Goal: Task Accomplishment & Management: Use online tool/utility

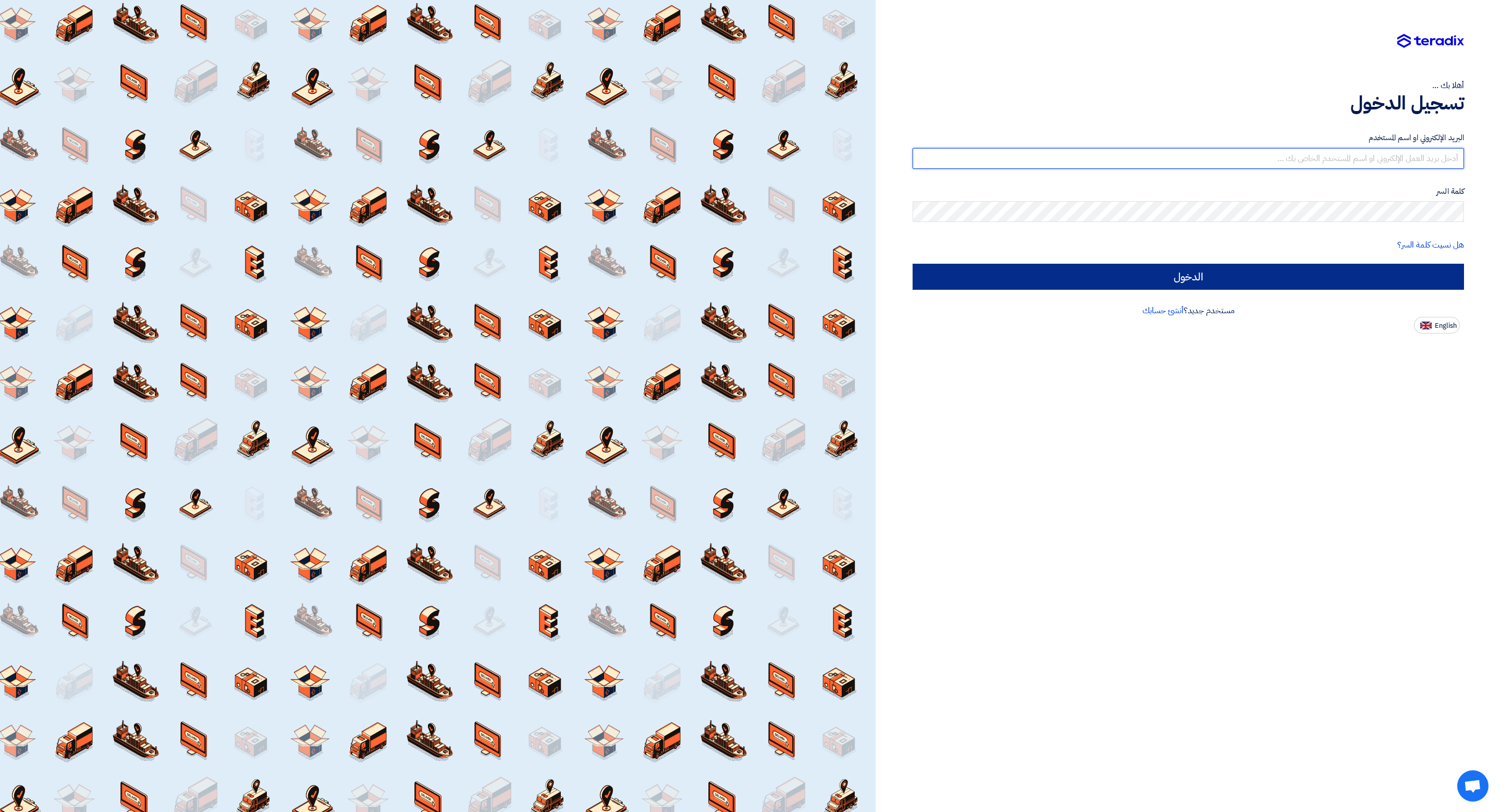
type input "[EMAIL_ADDRESS][DOMAIN_NAME]"
click at [1179, 274] on input "الدخول" at bounding box center [1188, 276] width 552 height 26
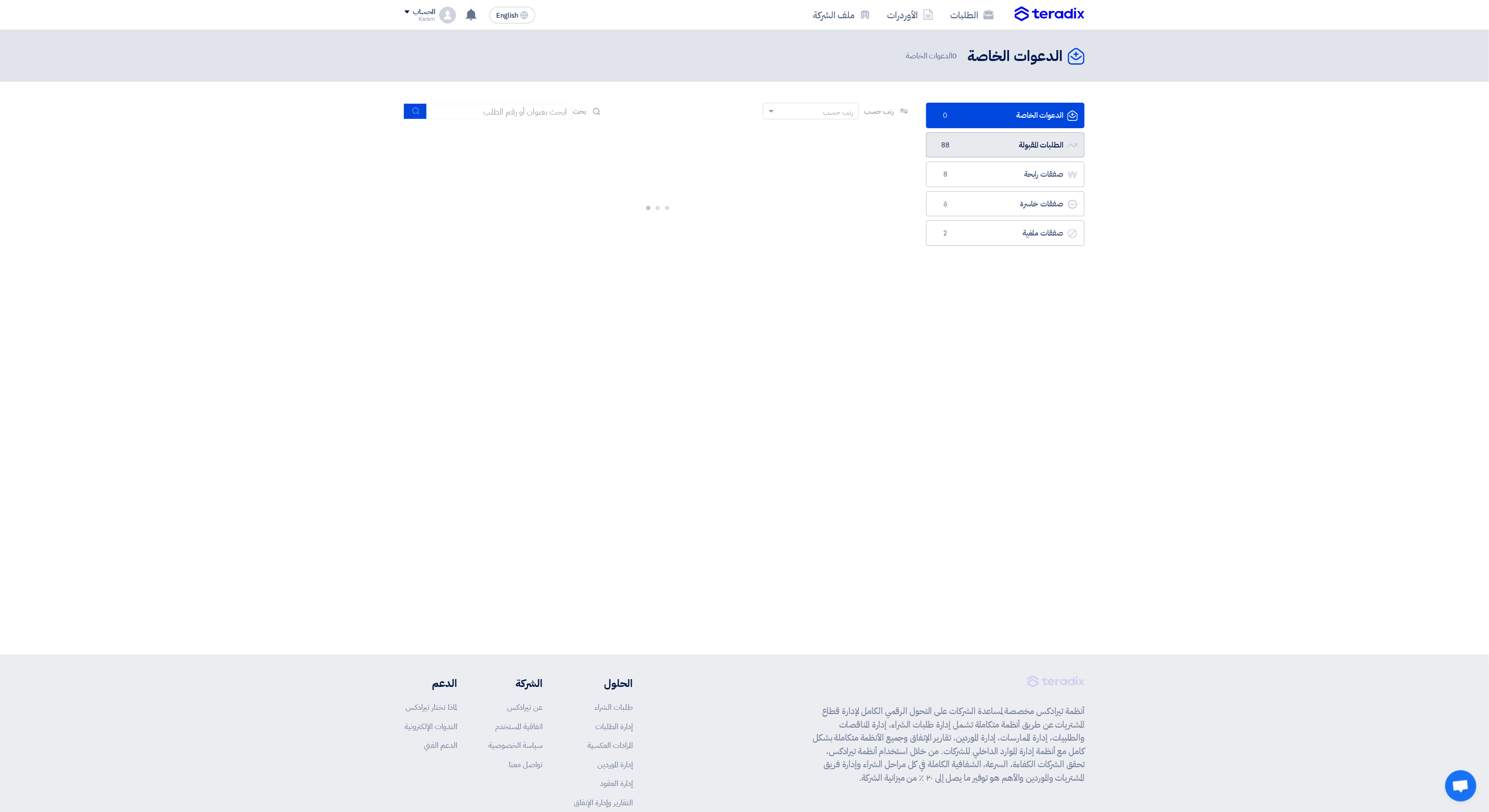
click at [978, 141] on link "الطلبات المقبولة الطلبات المقبولة 88" at bounding box center [1005, 145] width 158 height 26
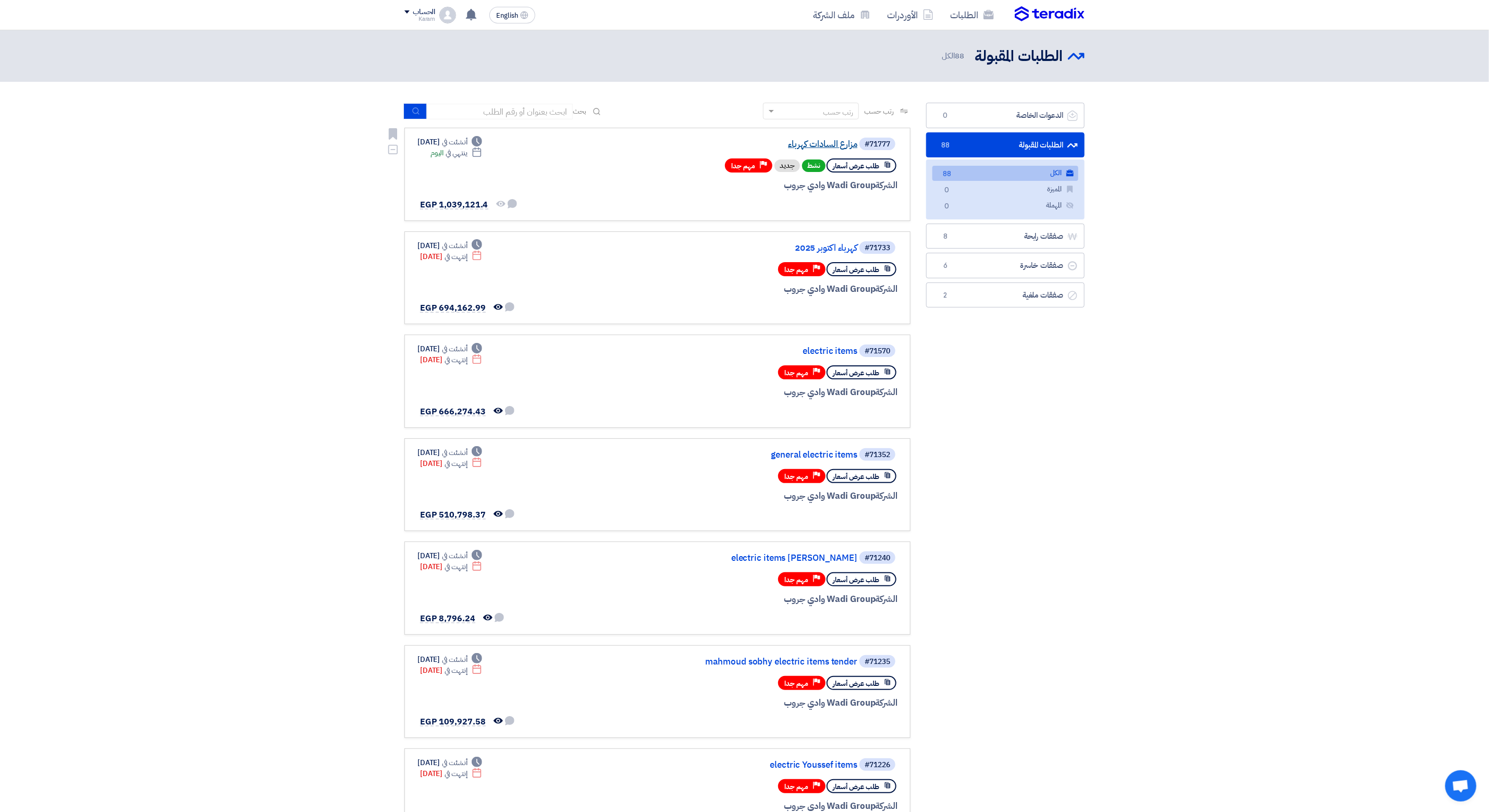
click at [819, 147] on link "مزارع السادات كهرباء" at bounding box center [753, 144] width 209 height 9
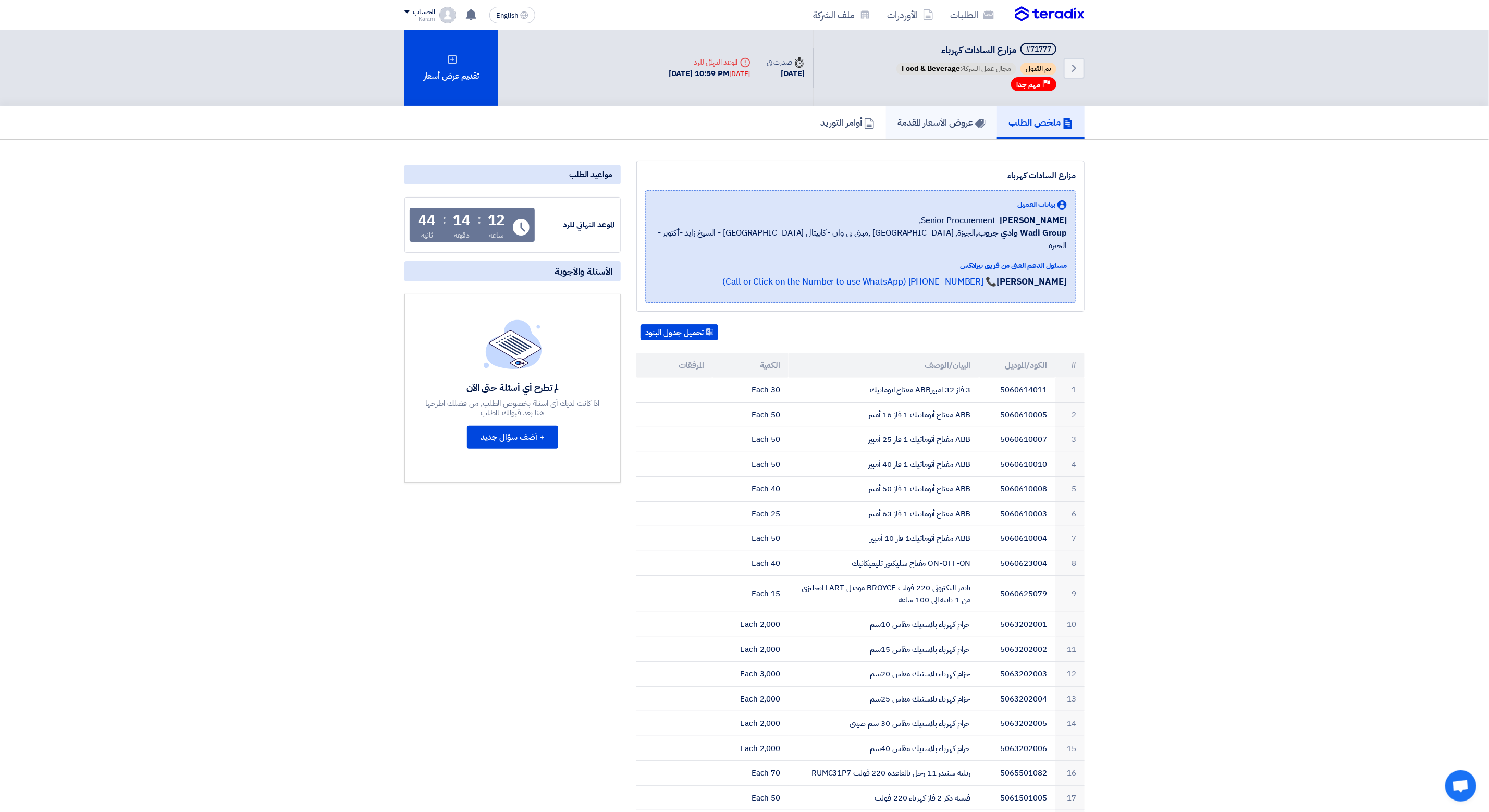
click at [961, 124] on h5 "عروض الأسعار المقدمة" at bounding box center [941, 122] width 88 height 12
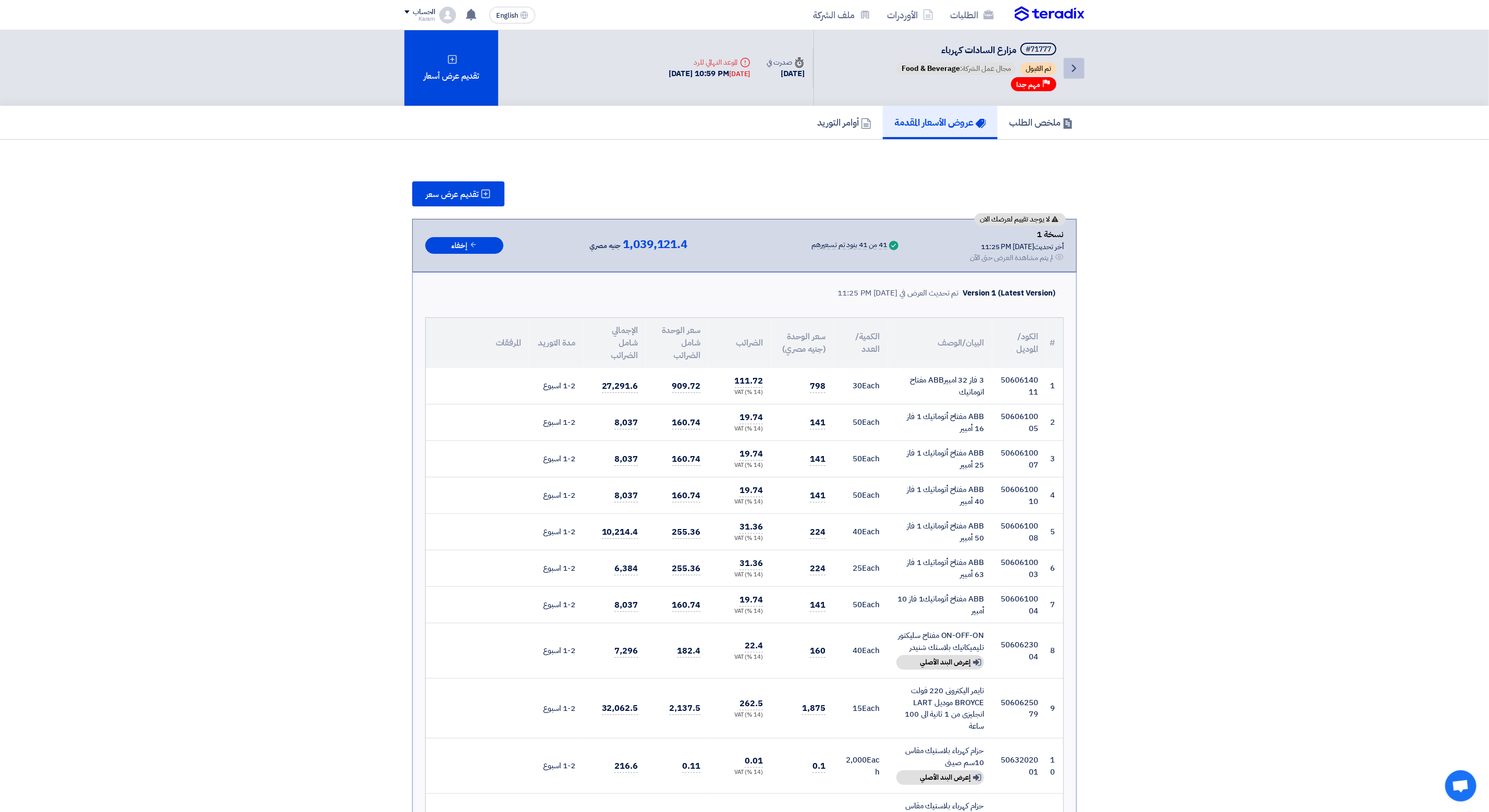
click at [1072, 62] on icon "Back" at bounding box center [1074, 68] width 13 height 13
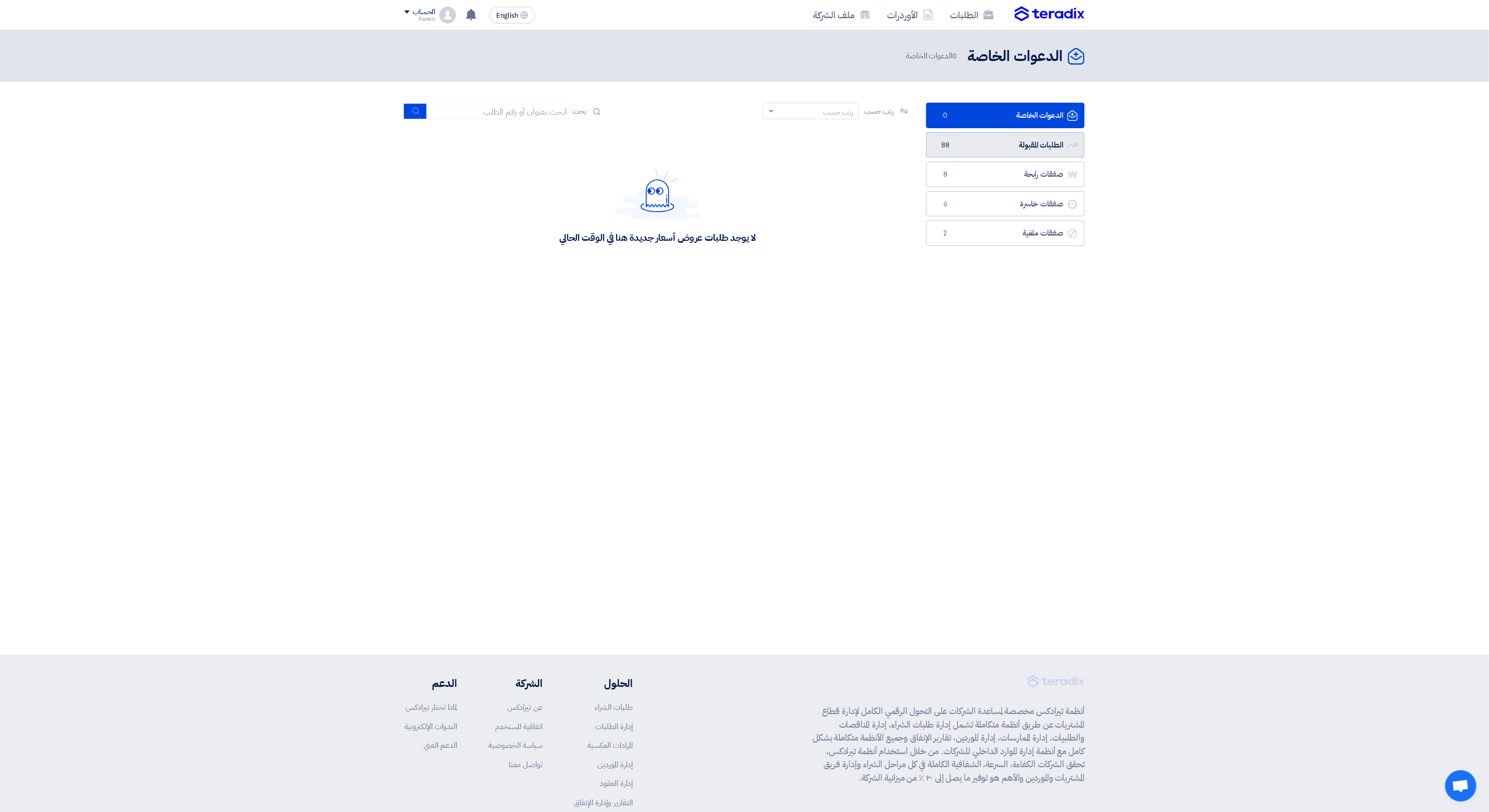
click at [1012, 146] on link "الطلبات المقبولة الطلبات المقبولة 88" at bounding box center [1005, 145] width 158 height 26
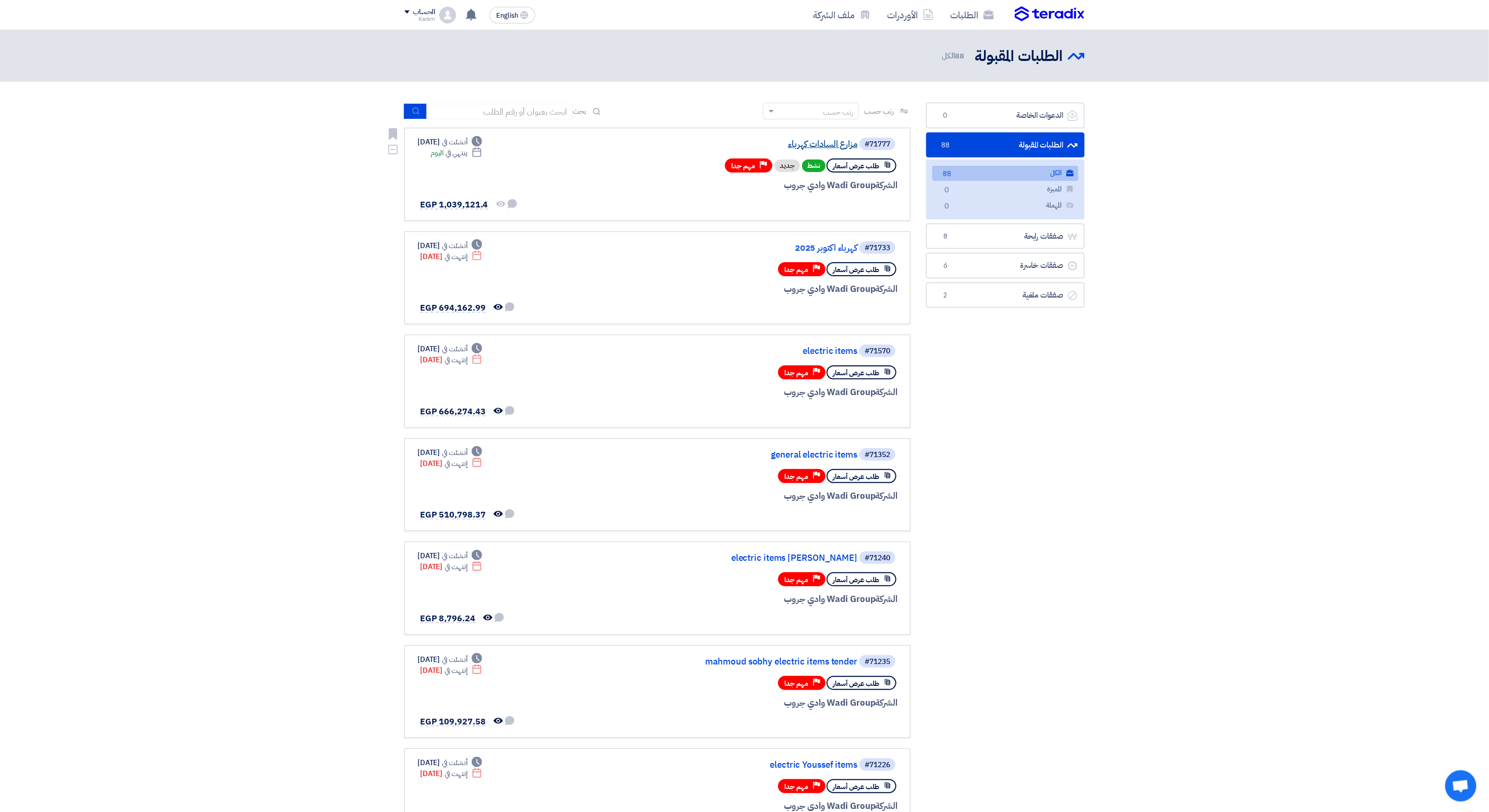
click at [815, 143] on link "مزارع السادات كهرباء" at bounding box center [753, 144] width 209 height 9
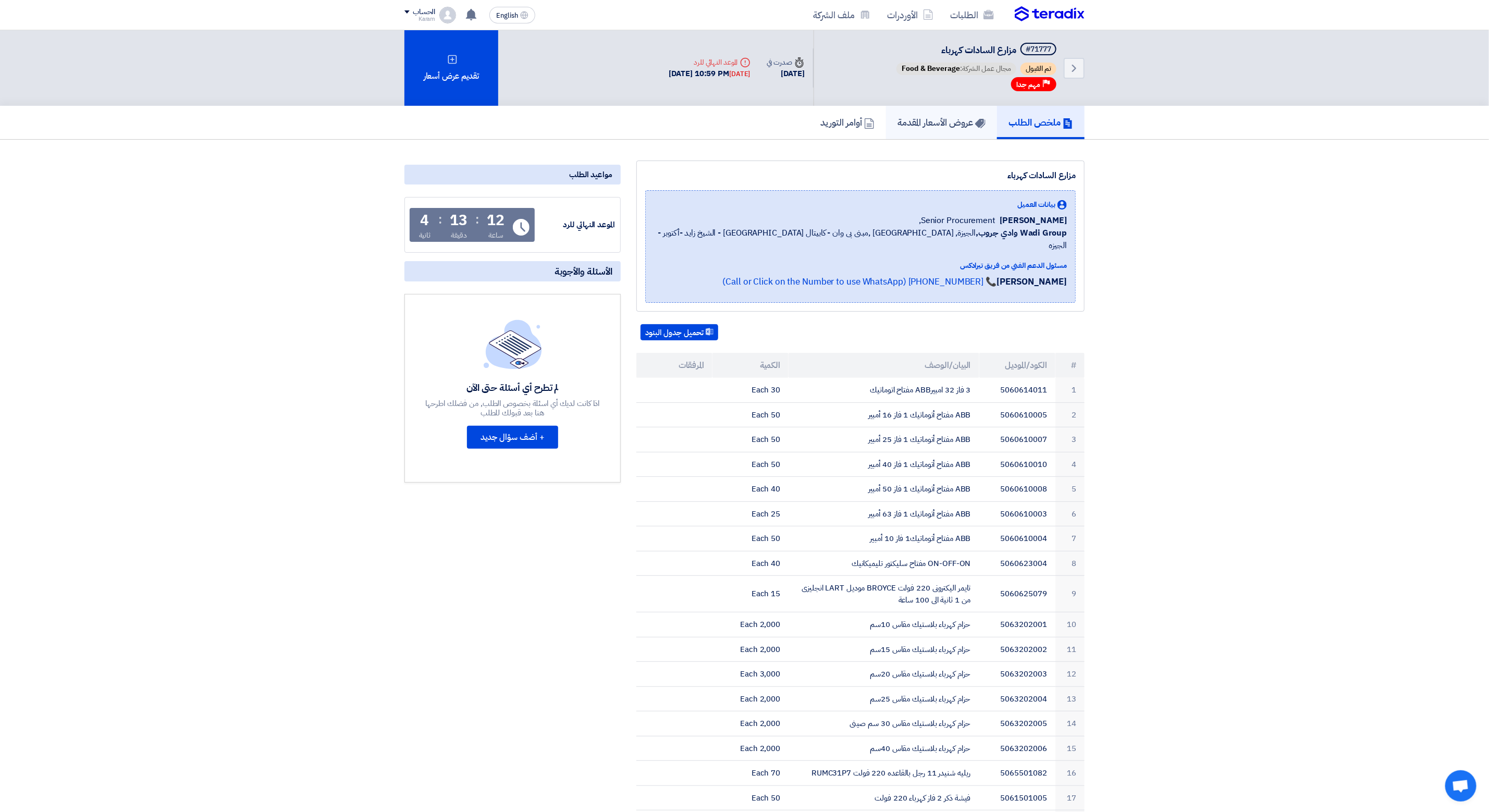
click at [905, 119] on h5 "عروض الأسعار المقدمة" at bounding box center [941, 122] width 88 height 12
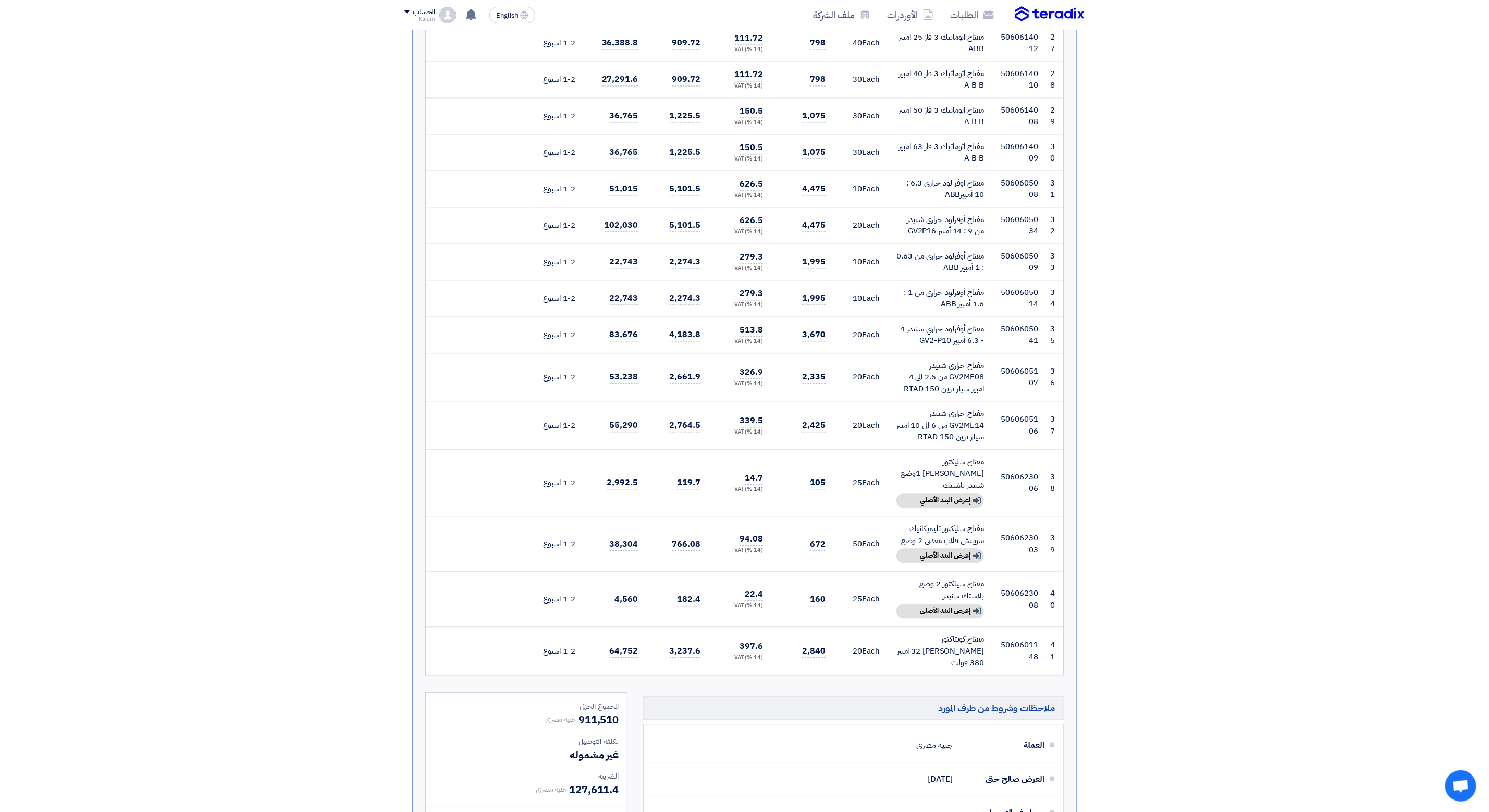
scroll to position [1865, 0]
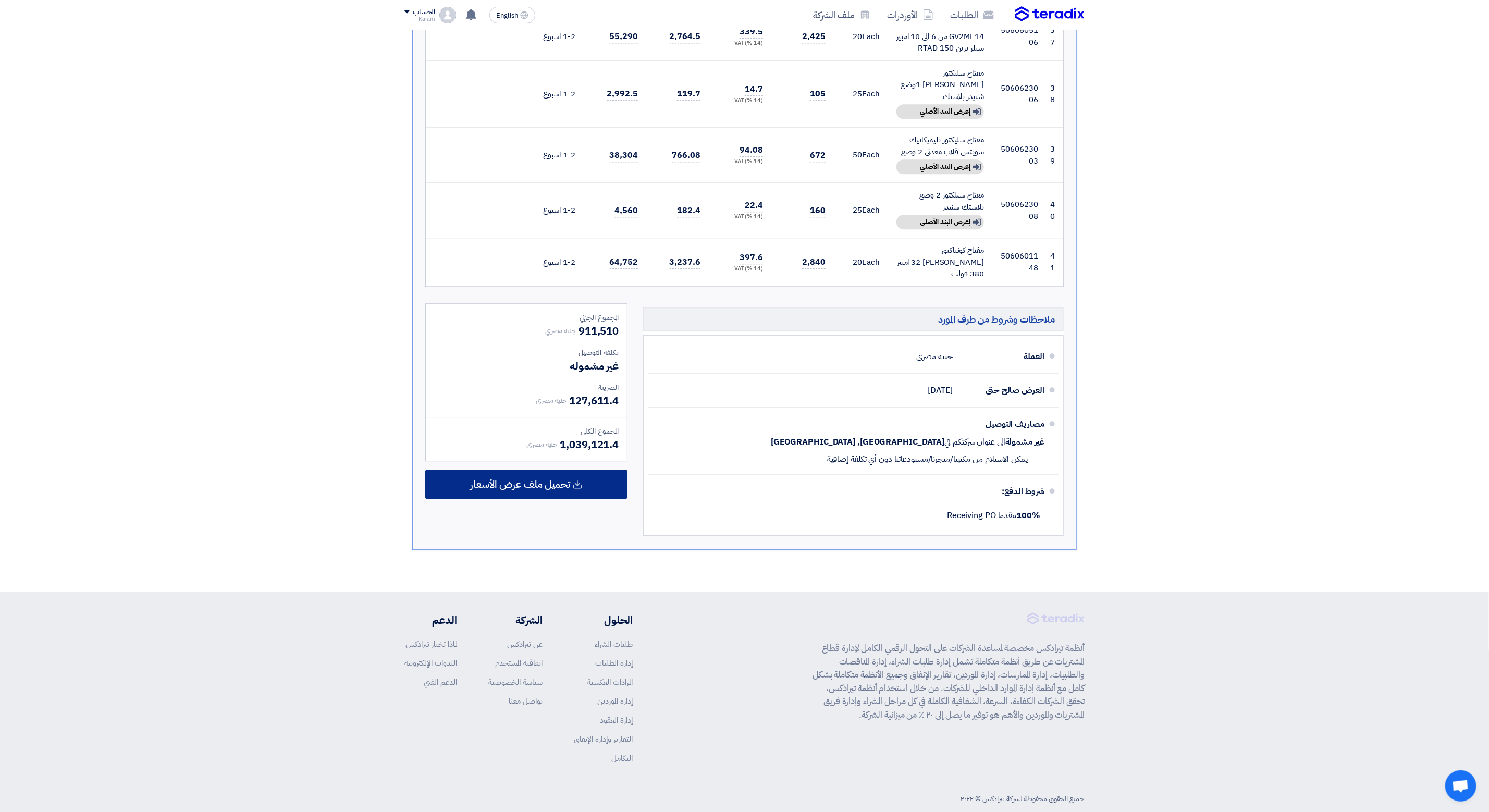
click at [527, 480] on span "تحميل ملف عرض الأسعار" at bounding box center [520, 484] width 100 height 9
click at [524, 499] on div "عربي" at bounding box center [527, 513] width 201 height 29
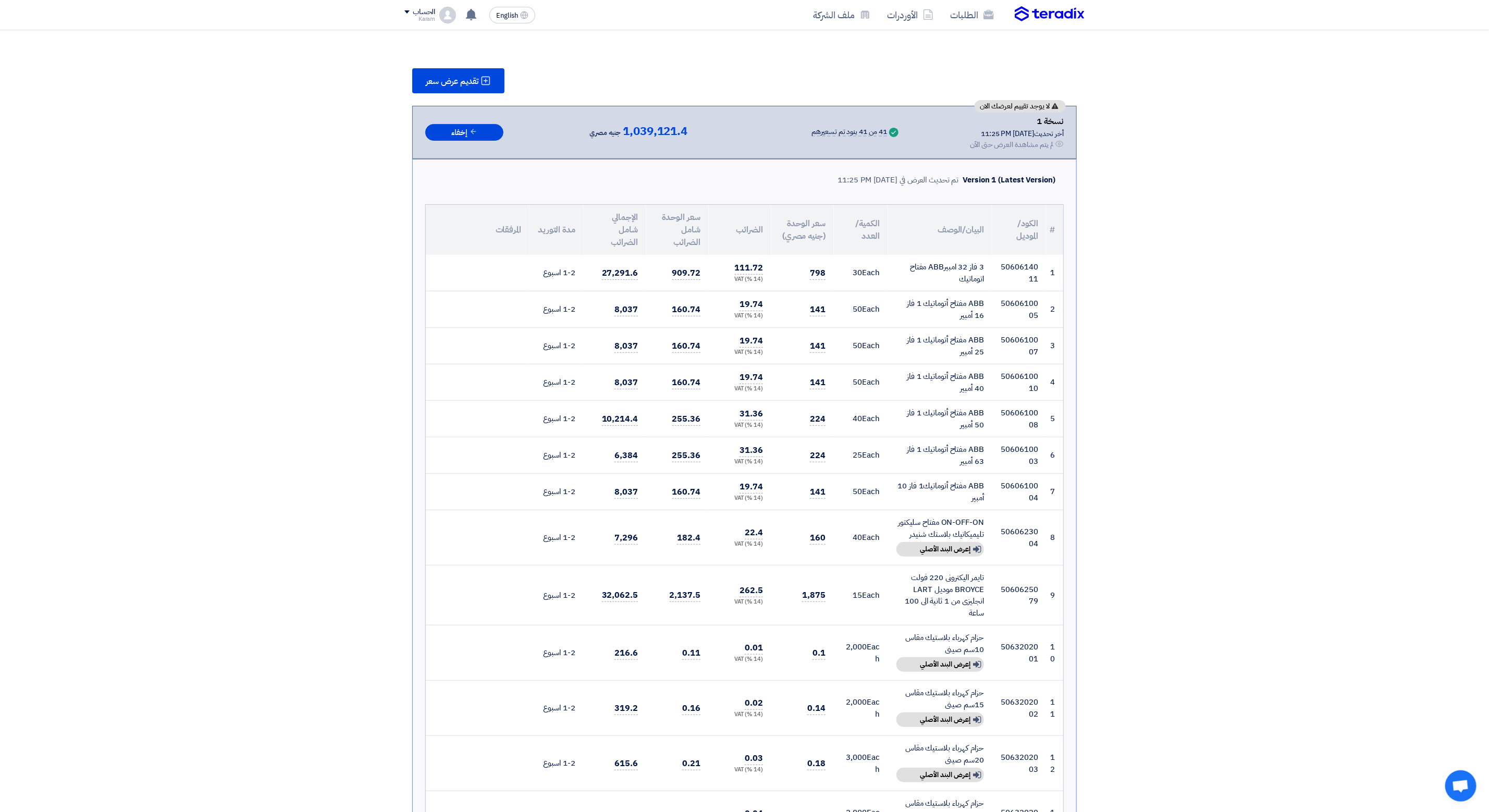
scroll to position [0, 0]
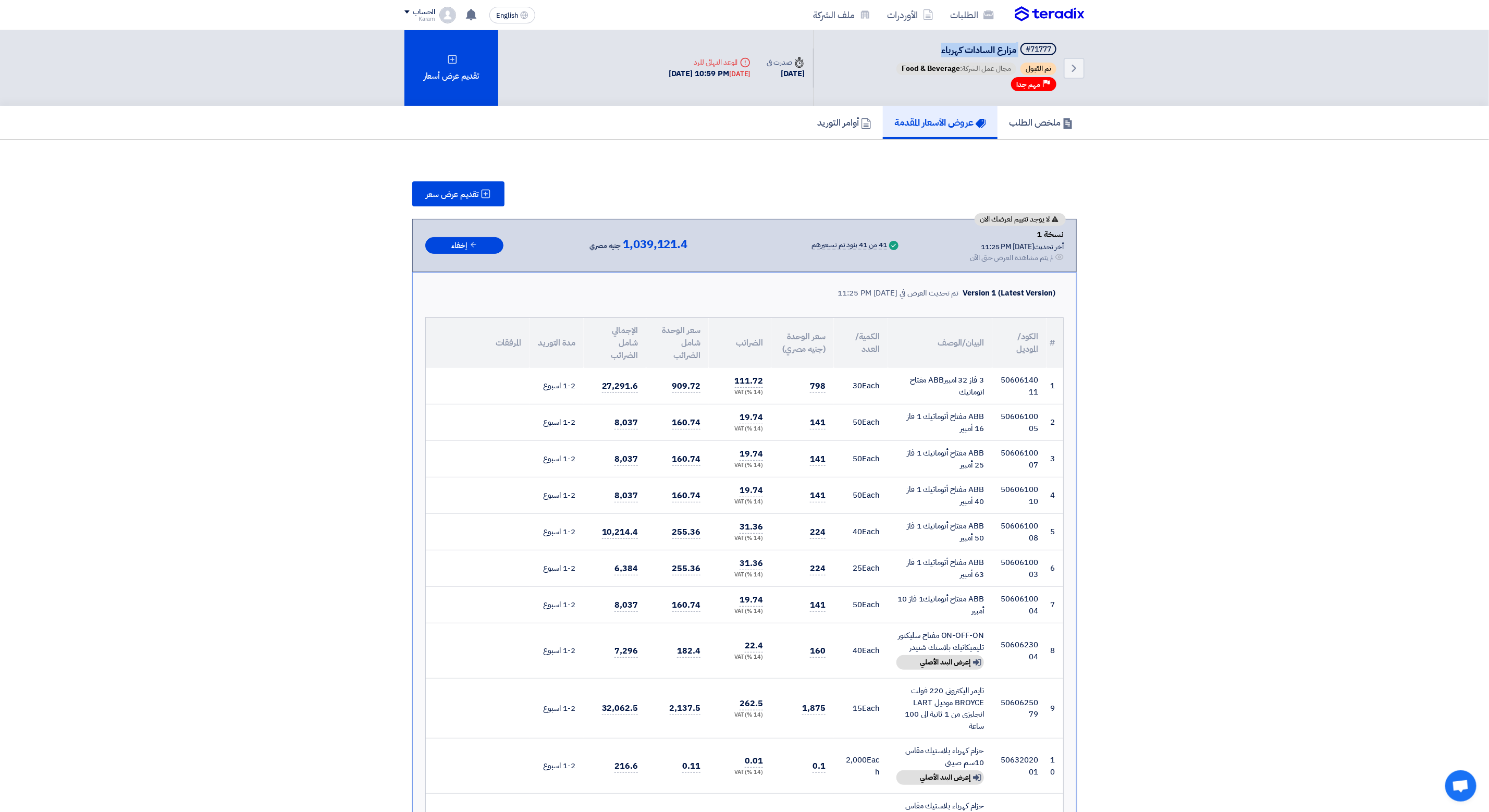
drag, startPoint x: 939, startPoint y: 50, endPoint x: 1020, endPoint y: 53, distance: 81.1
click at [1020, 53] on h5 "#71777 مزارع السادات كهرباء" at bounding box center [976, 49] width 164 height 14
copy h5 "مزارع السادات كهرباء"
